Goal: Task Accomplishment & Management: Use online tool/utility

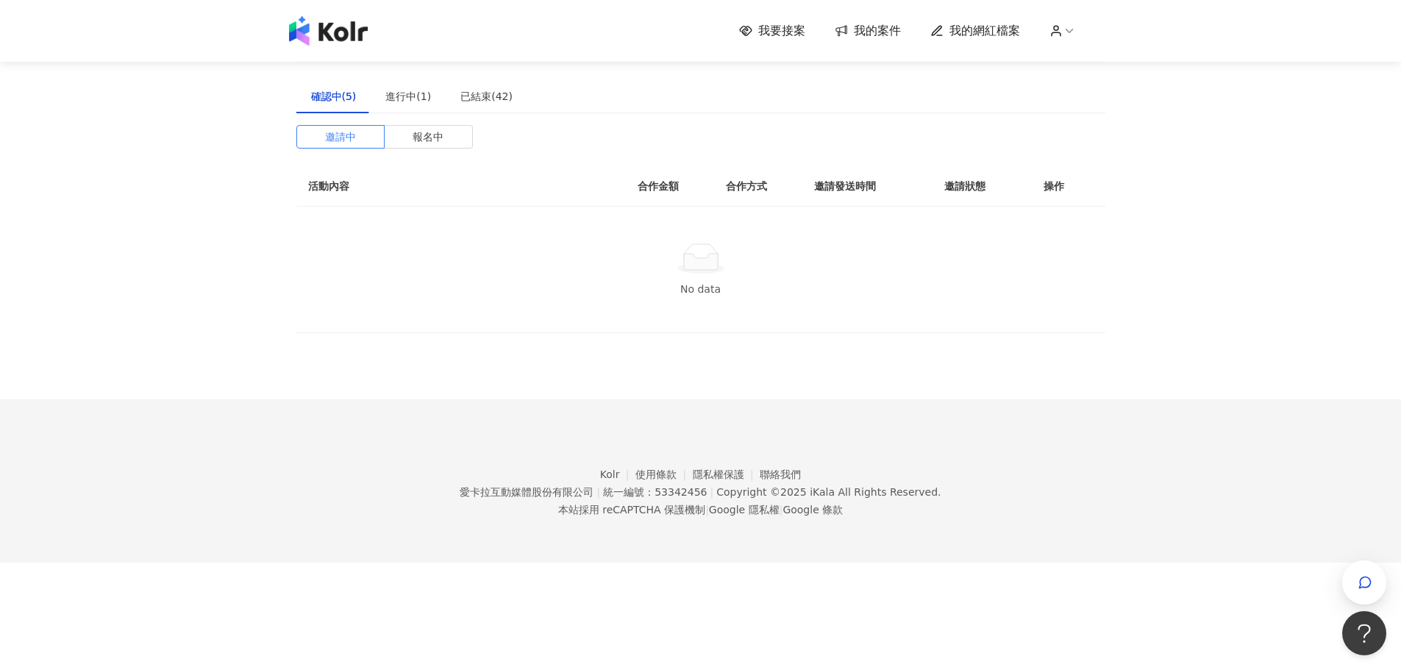
click at [745, 34] on icon at bounding box center [745, 30] width 13 height 13
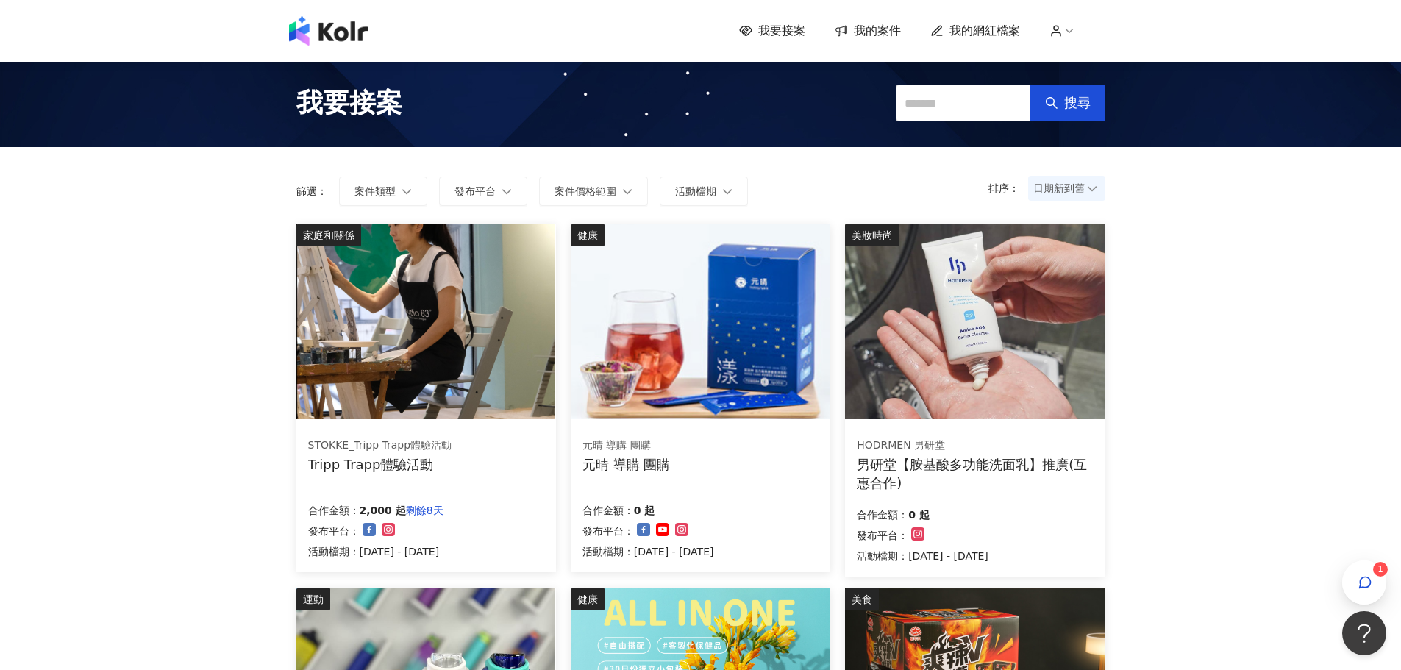
click at [763, 36] on span "我要接案" at bounding box center [781, 31] width 47 height 16
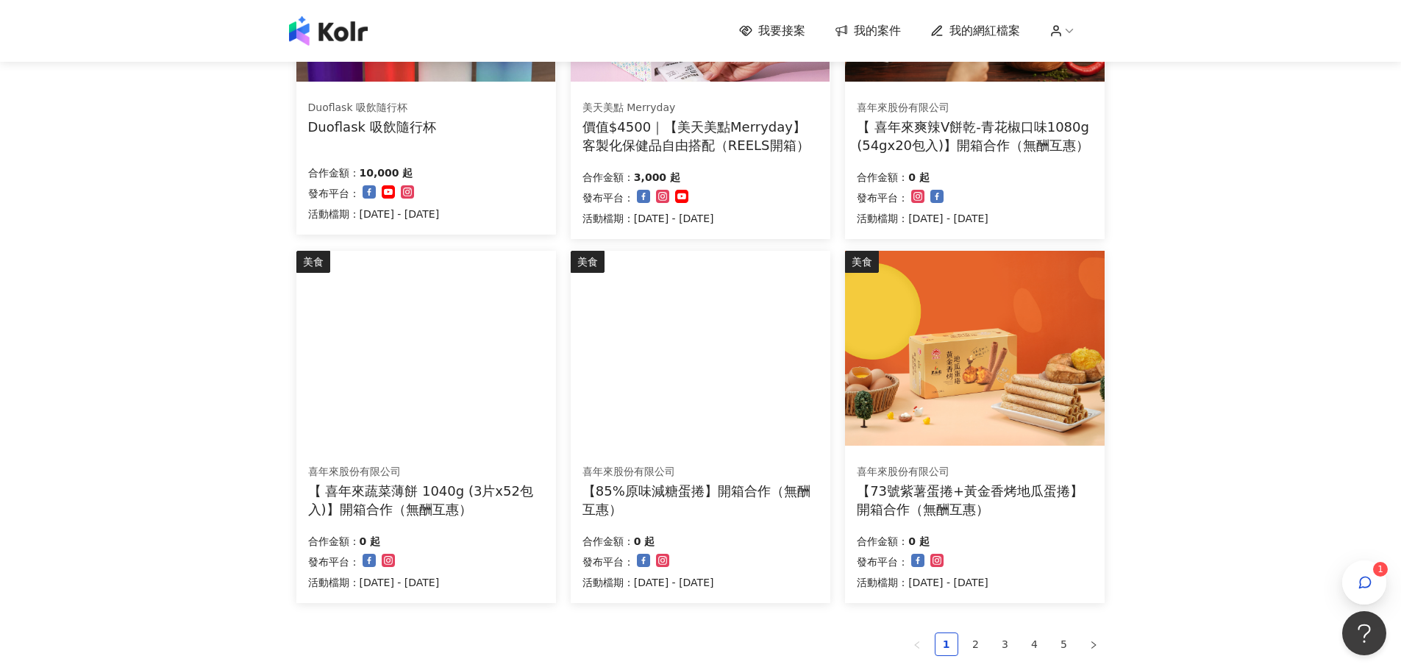
scroll to position [735, 0]
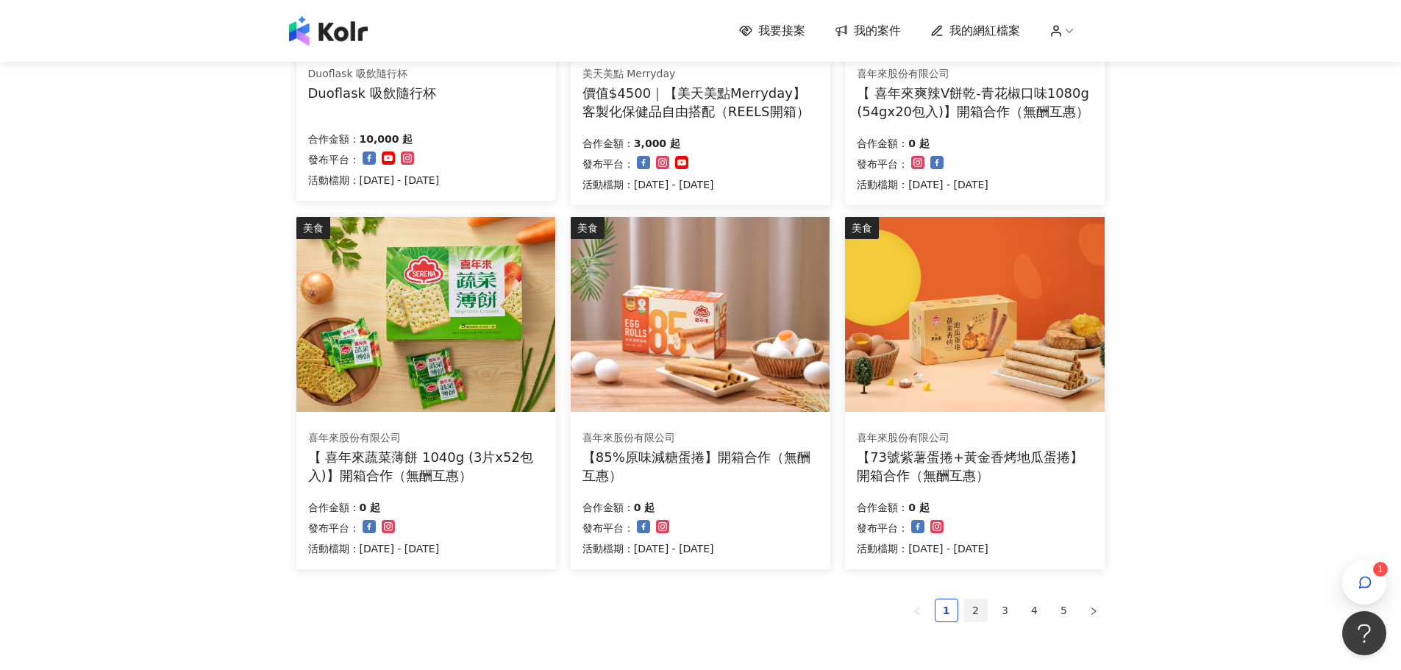
click at [979, 610] on link "2" at bounding box center [976, 610] width 22 height 22
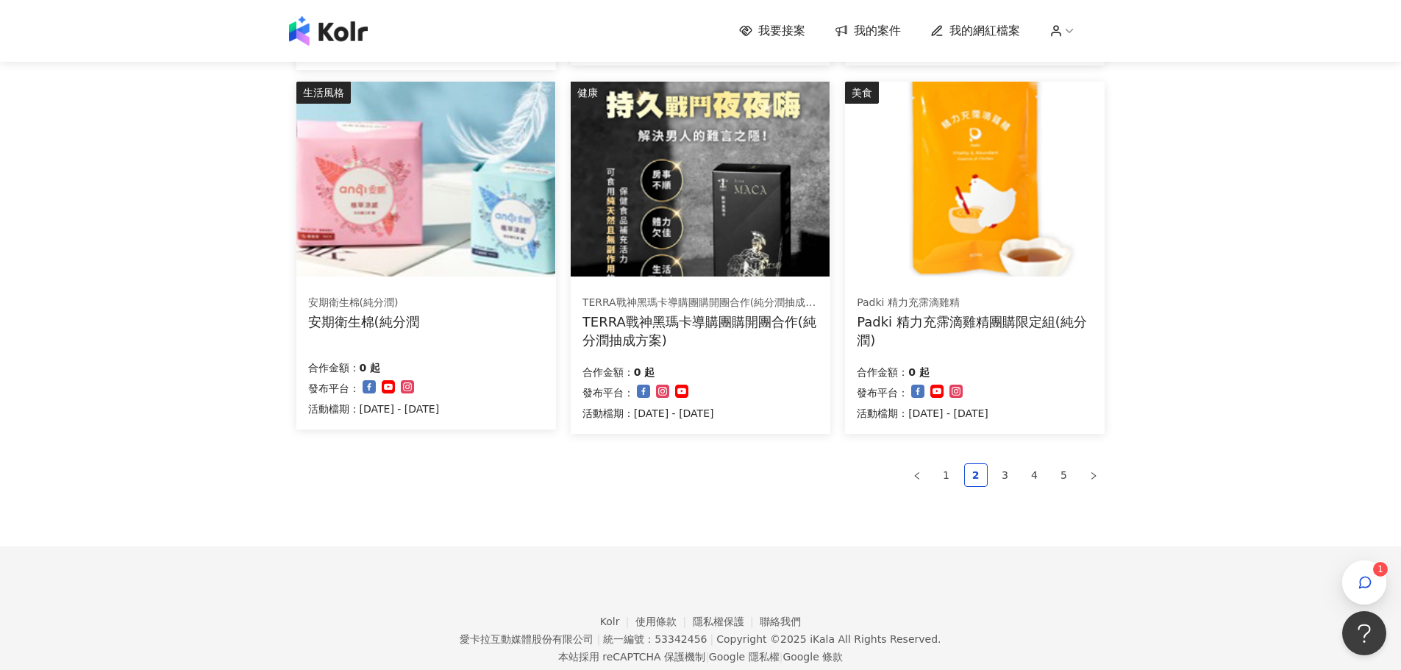
scroll to position [883, 0]
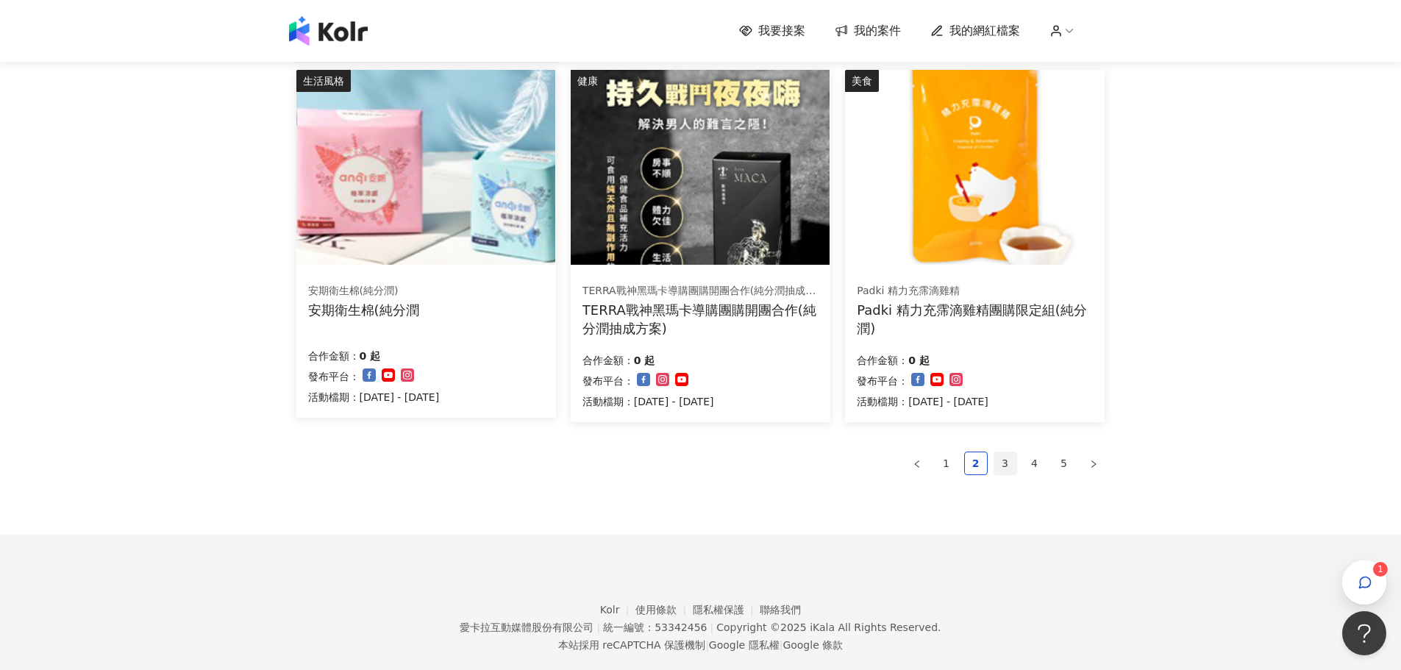
click at [1008, 464] on link "3" at bounding box center [1005, 463] width 22 height 22
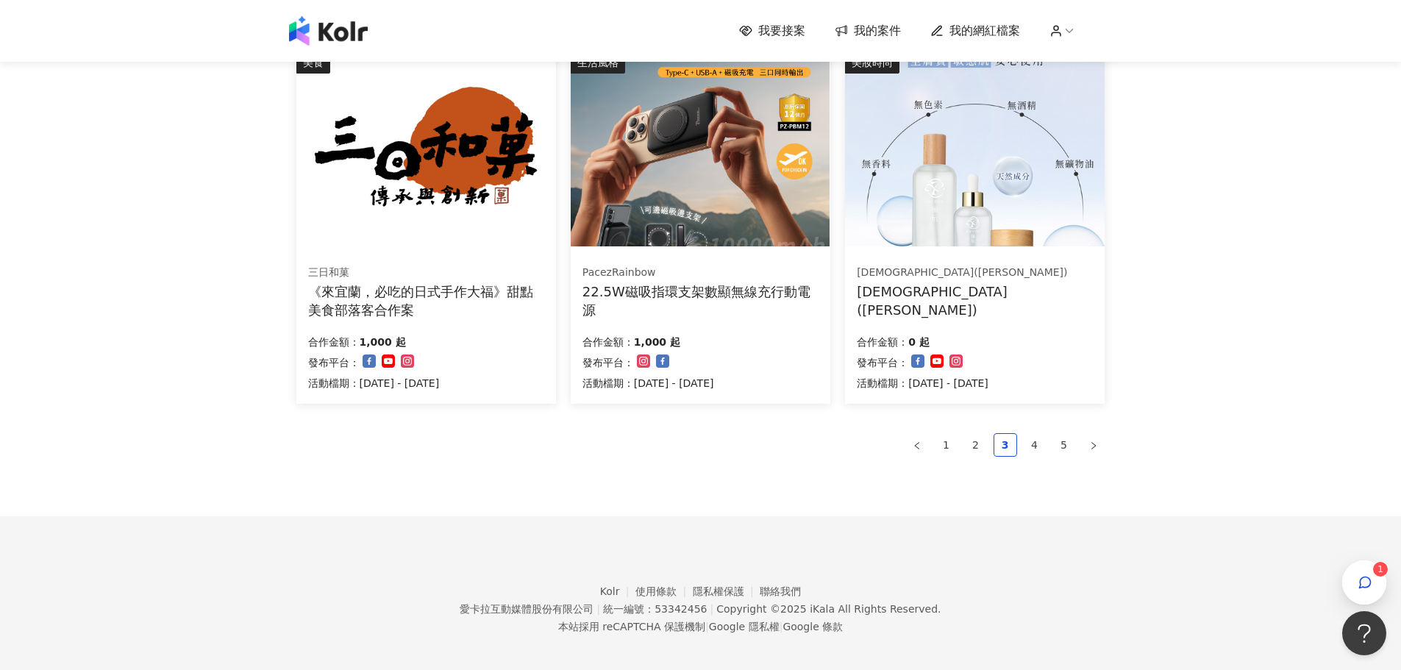
scroll to position [911, 0]
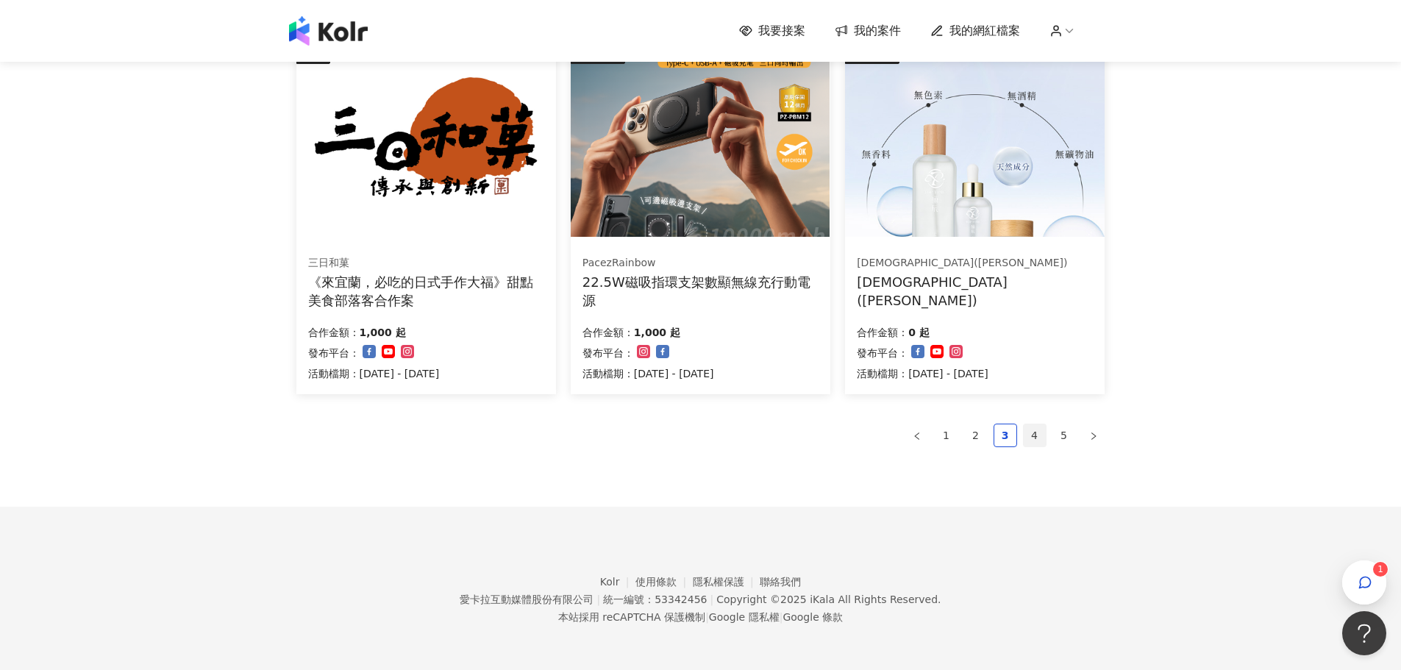
click at [1027, 433] on link "4" at bounding box center [1035, 435] width 22 height 22
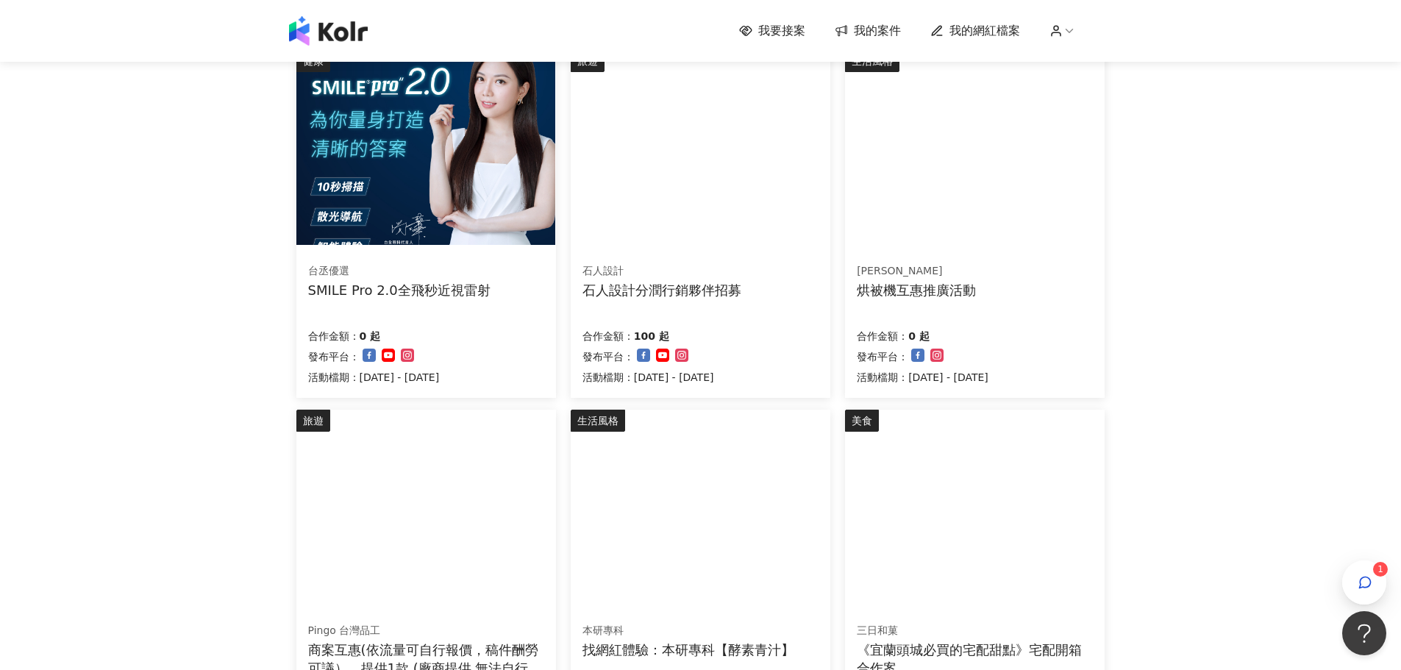
scroll to position [906, 0]
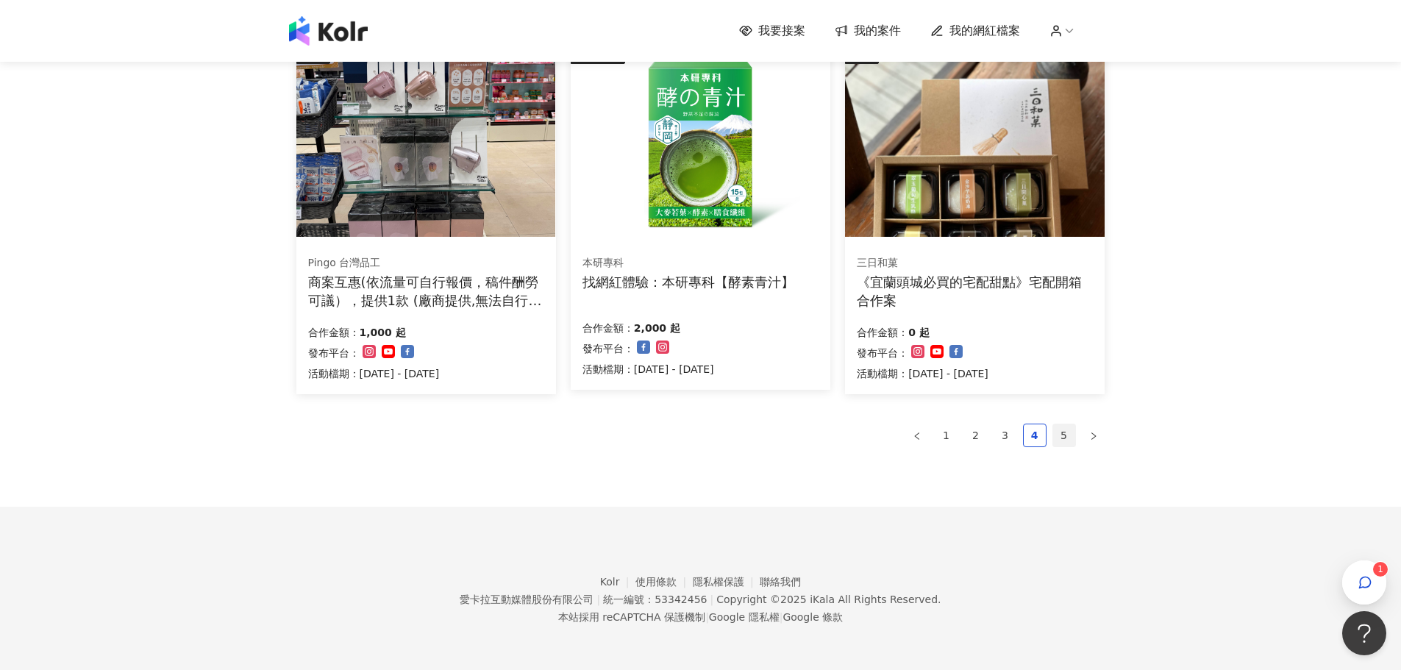
click at [1064, 435] on link "5" at bounding box center [1064, 435] width 22 height 22
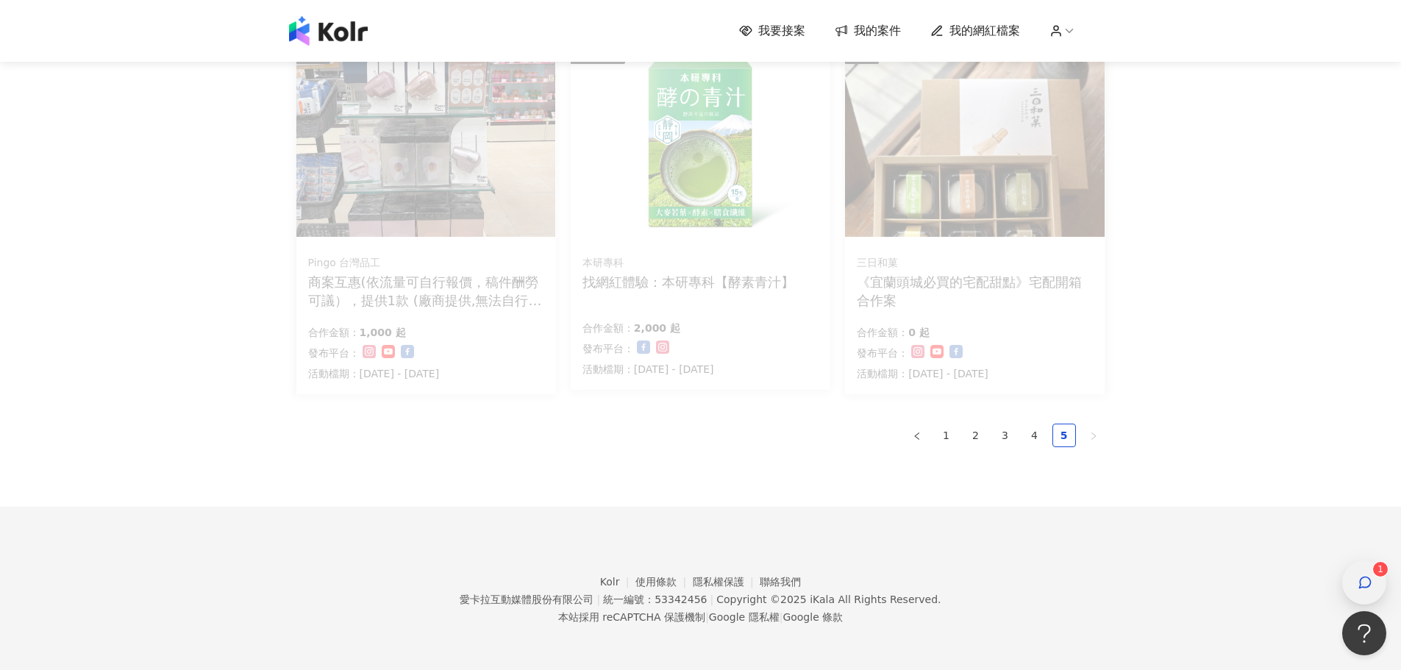
click at [1382, 585] on div "button" at bounding box center [1364, 582] width 44 height 44
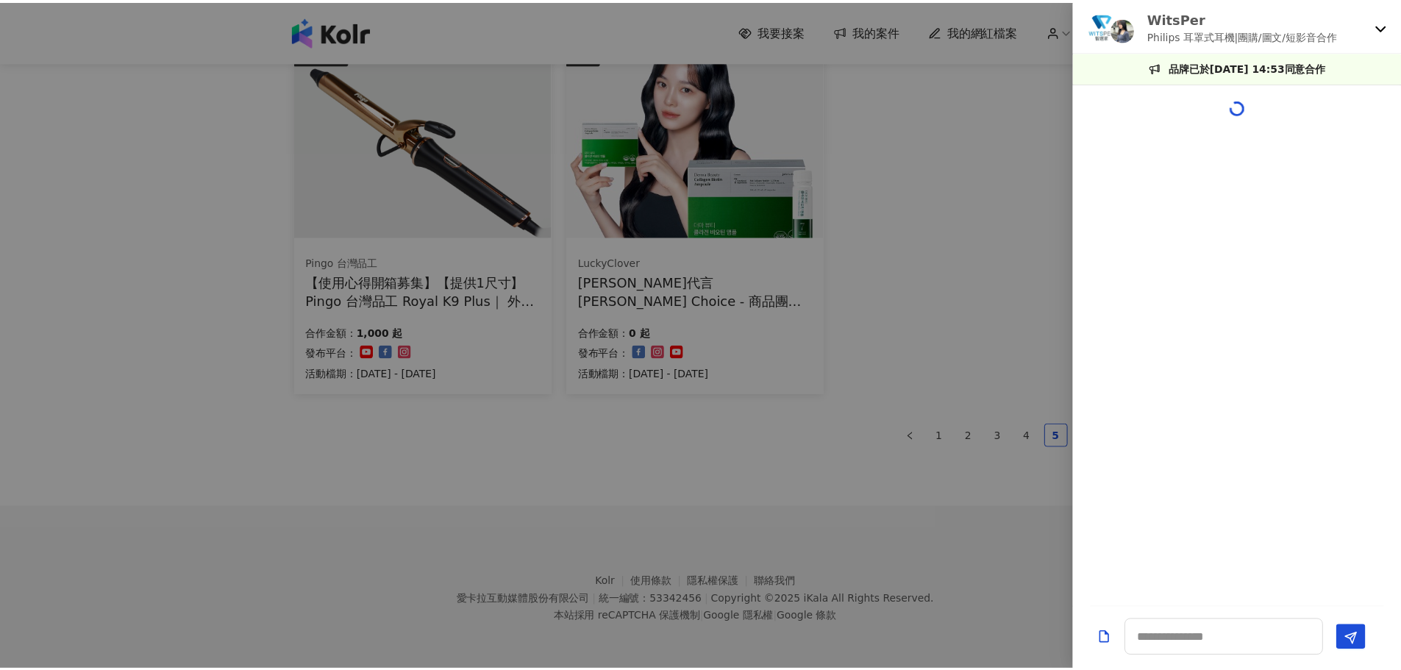
scroll to position [251, 0]
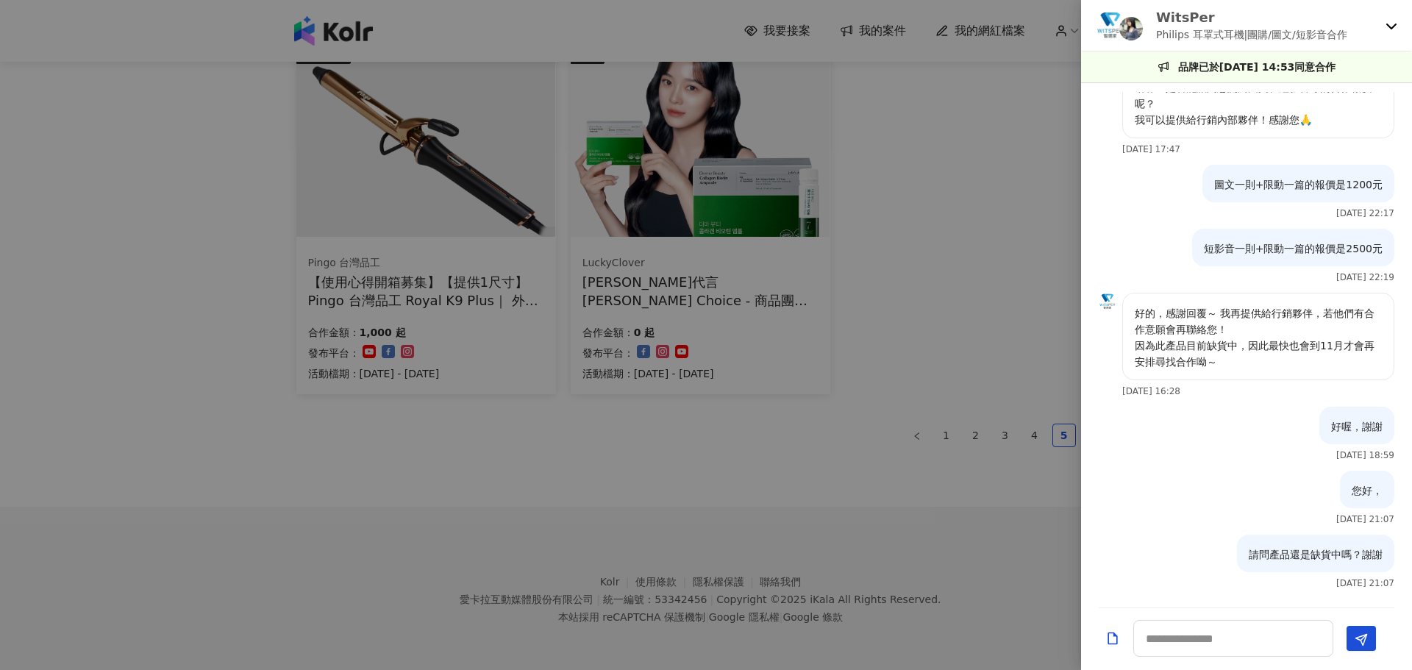
click at [1013, 516] on div at bounding box center [706, 335] width 1412 height 670
